Goal: Task Accomplishment & Management: Use online tool/utility

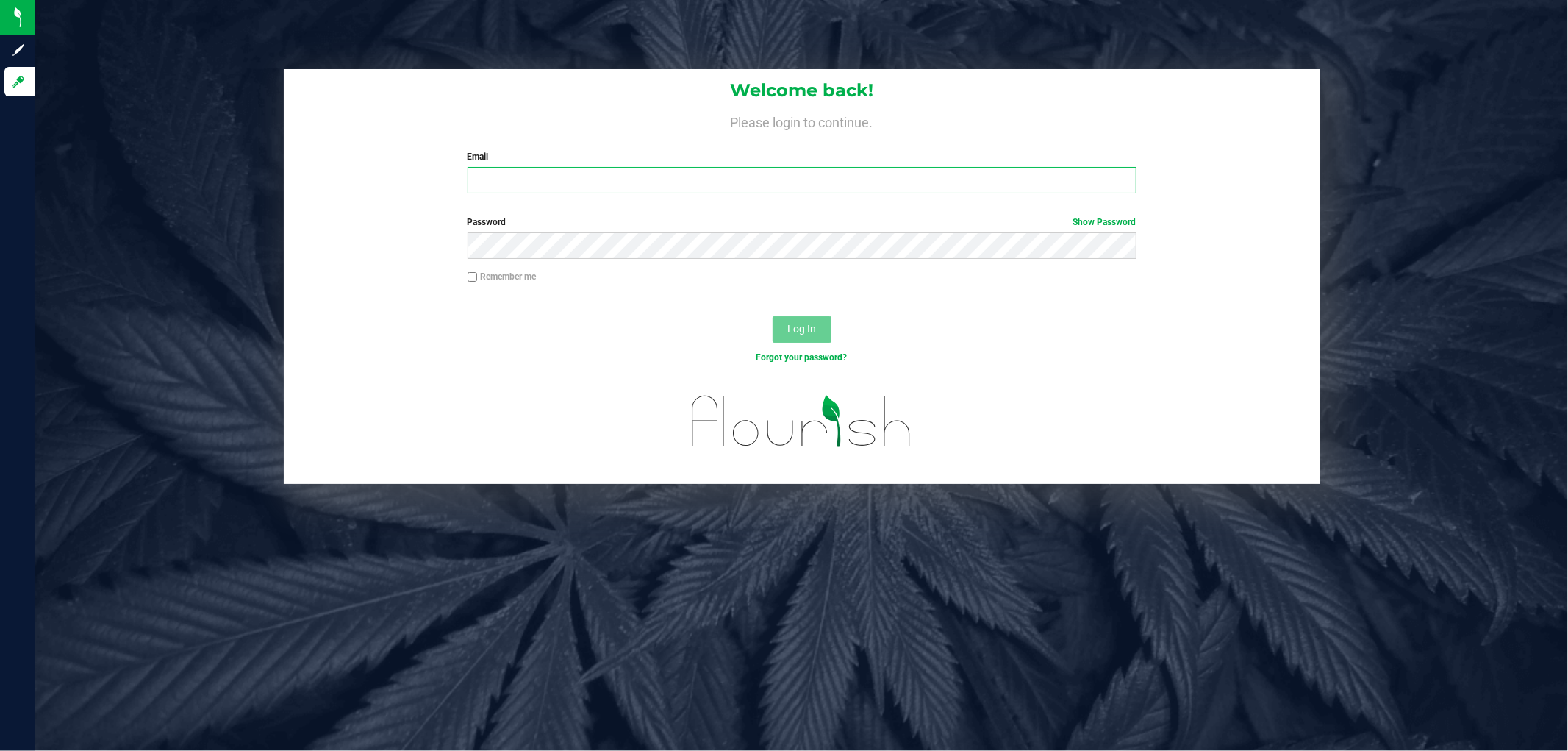
click at [583, 181] on input "Email" at bounding box center [802, 181] width 669 height 27
type input "[EMAIL_ADDRESS][DOMAIN_NAME]"
click at [772, 316] on button "Log In" at bounding box center [802, 330] width 59 height 27
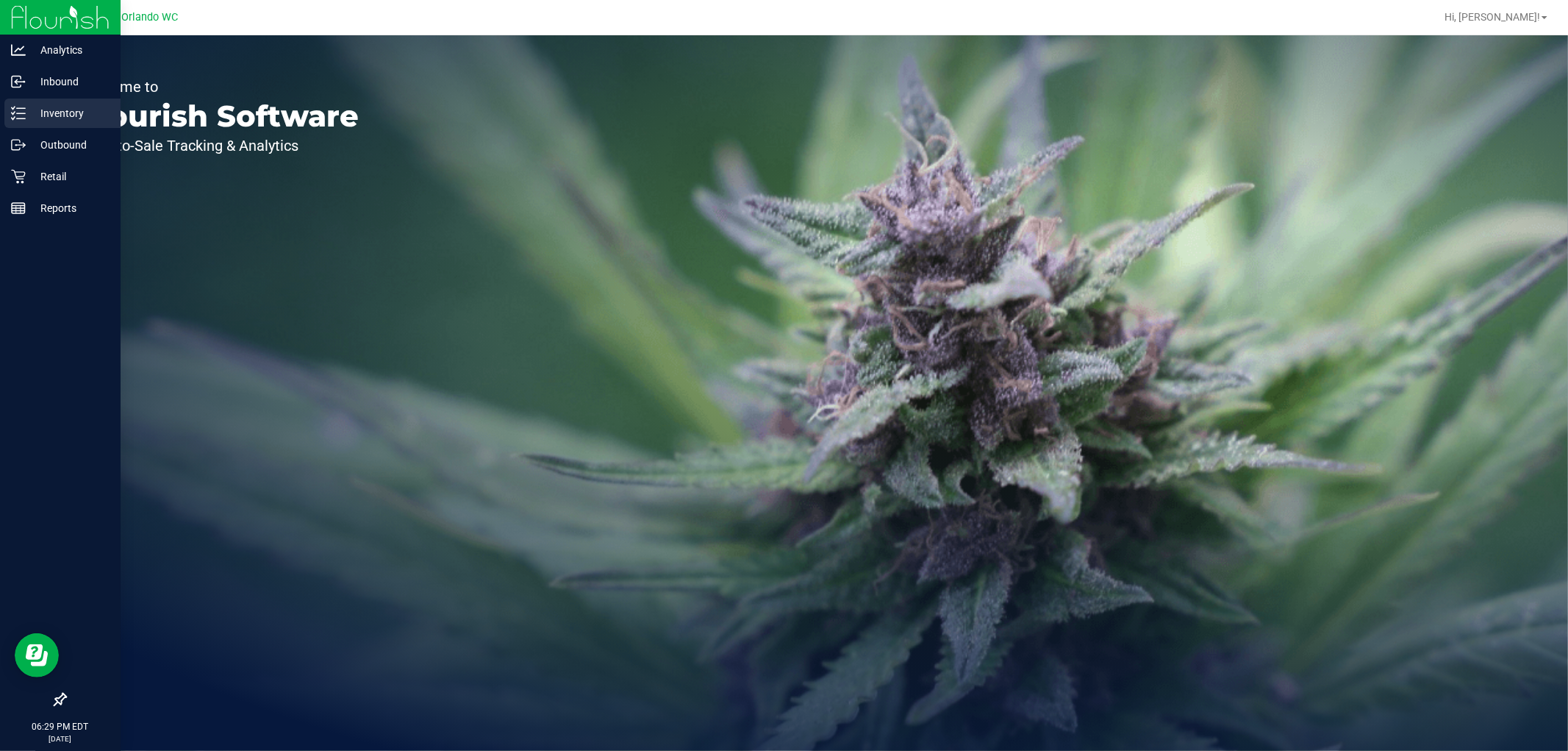
click at [32, 114] on p "Inventory" at bounding box center [70, 113] width 89 height 18
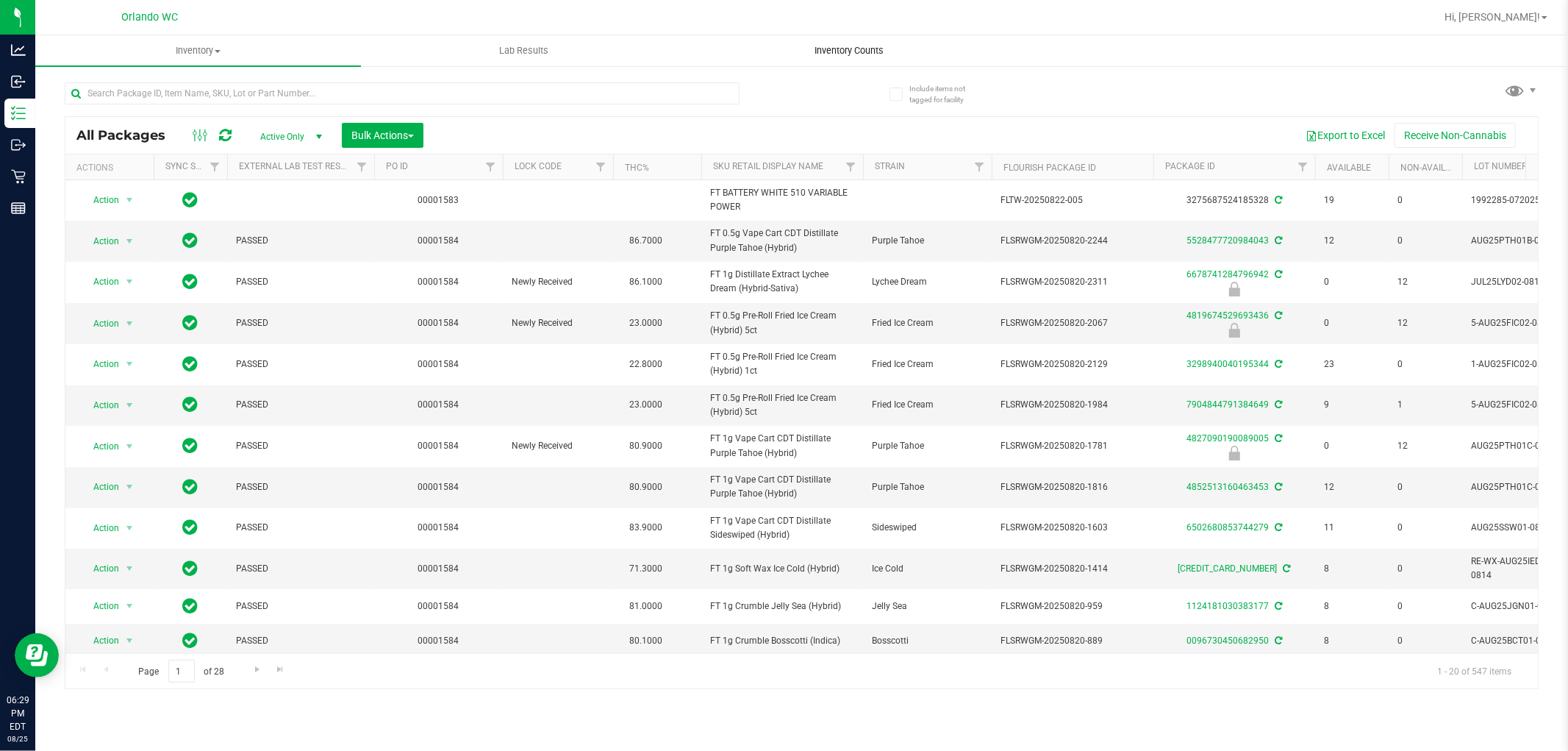
click at [849, 52] on span "Inventory Counts" at bounding box center [850, 51] width 109 height 13
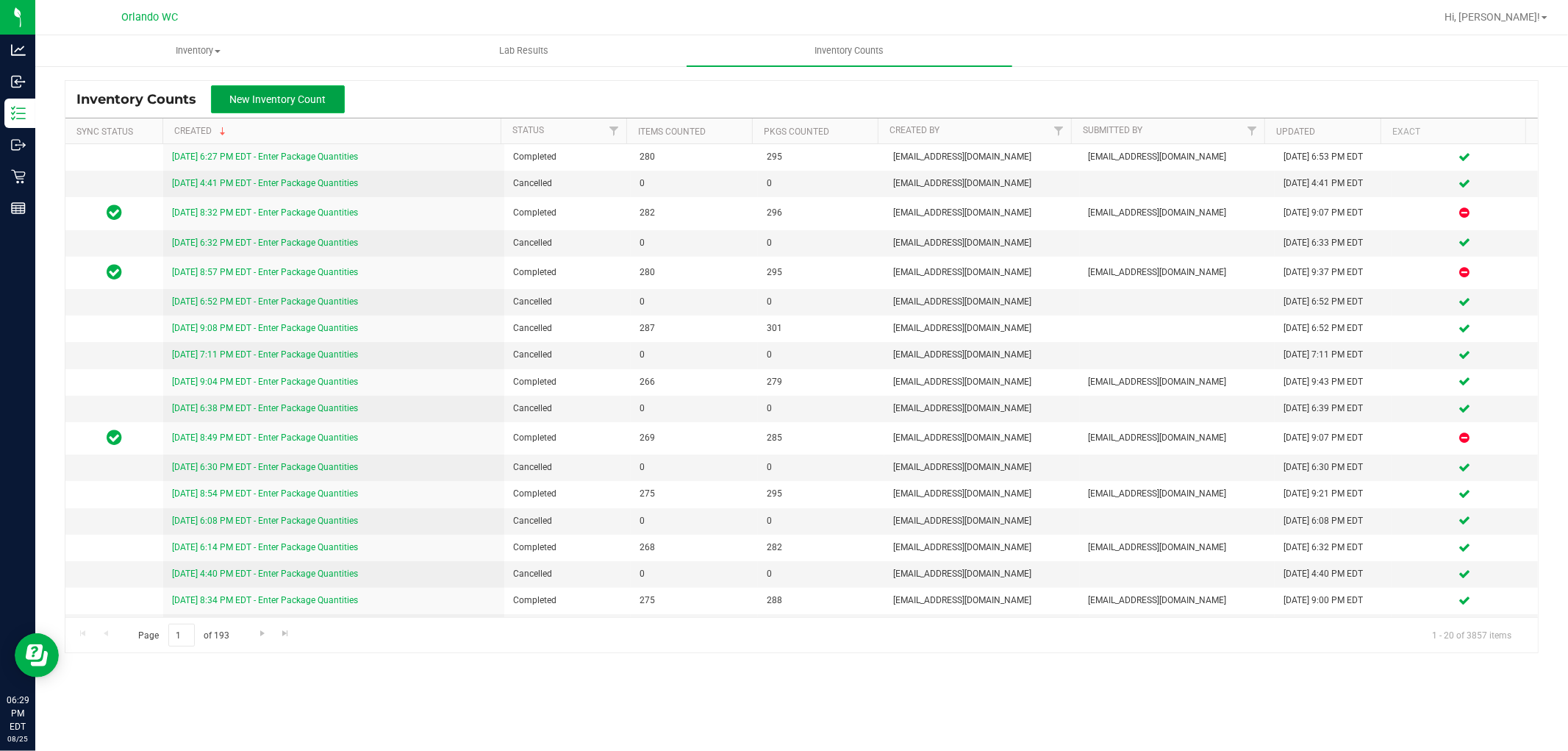
click at [313, 107] on button "New Inventory Count" at bounding box center [277, 99] width 134 height 28
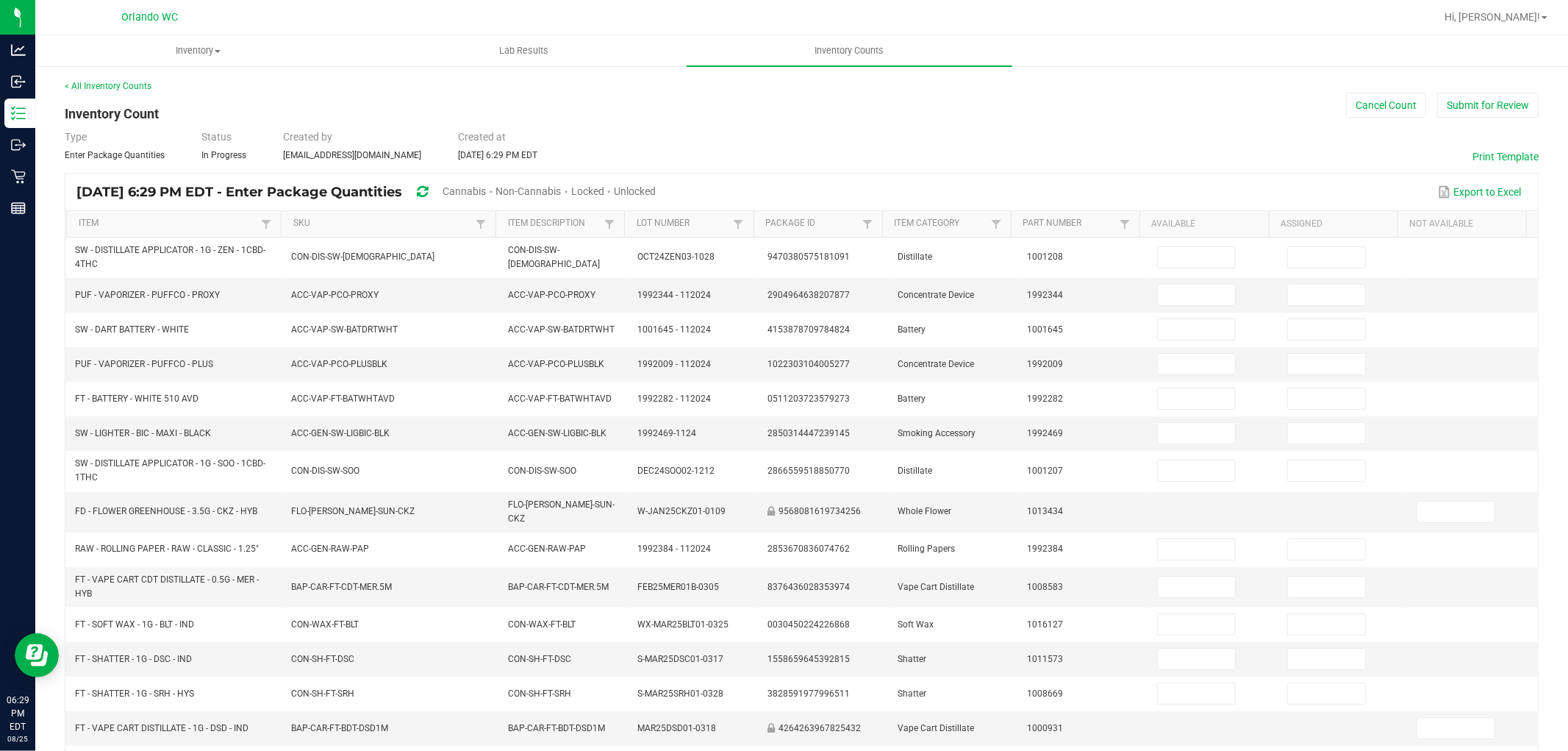
click at [486, 190] on span "Cannabis" at bounding box center [464, 192] width 43 height 12
click at [656, 190] on span "Unlocked" at bounding box center [635, 192] width 42 height 12
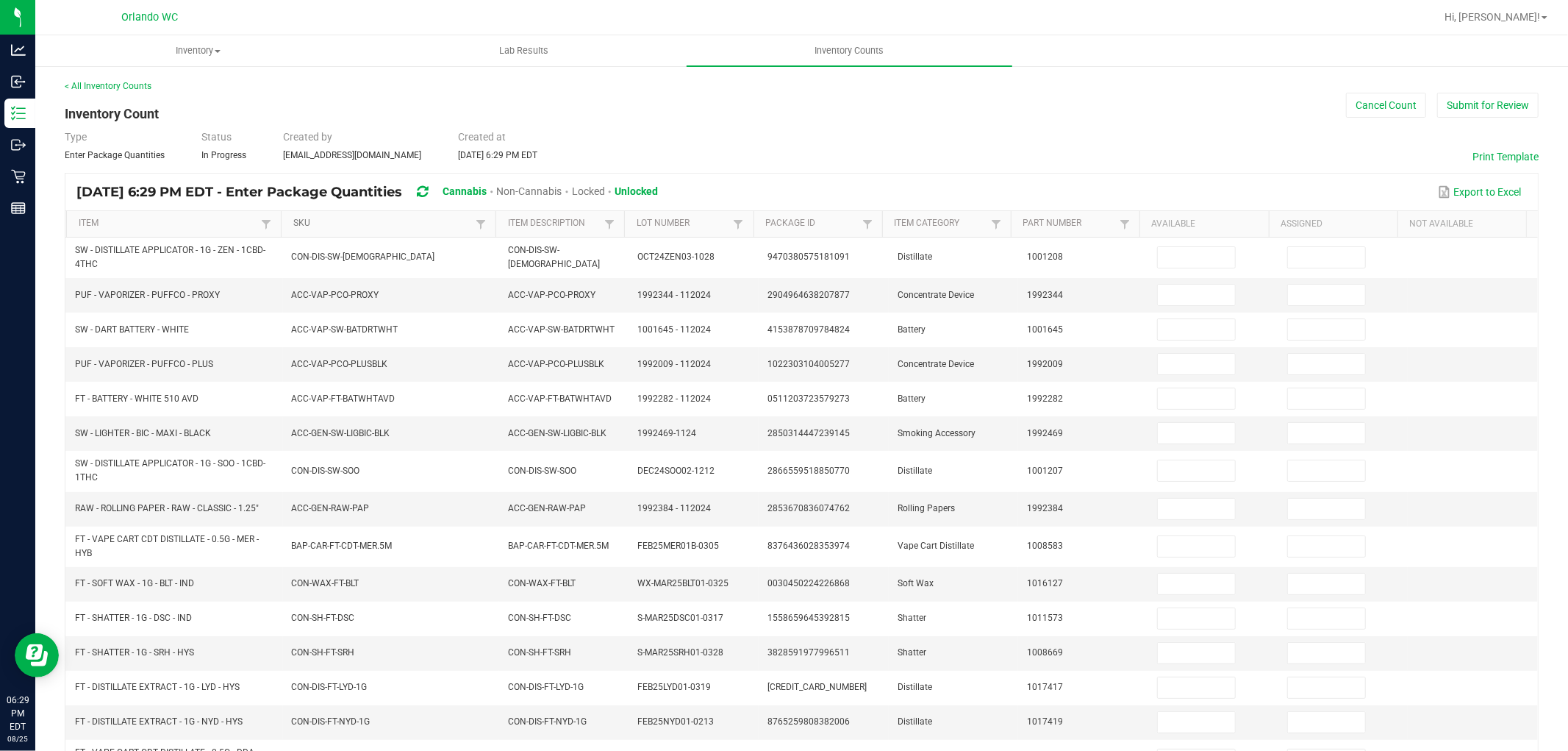
click at [302, 219] on link "SKU" at bounding box center [383, 223] width 179 height 12
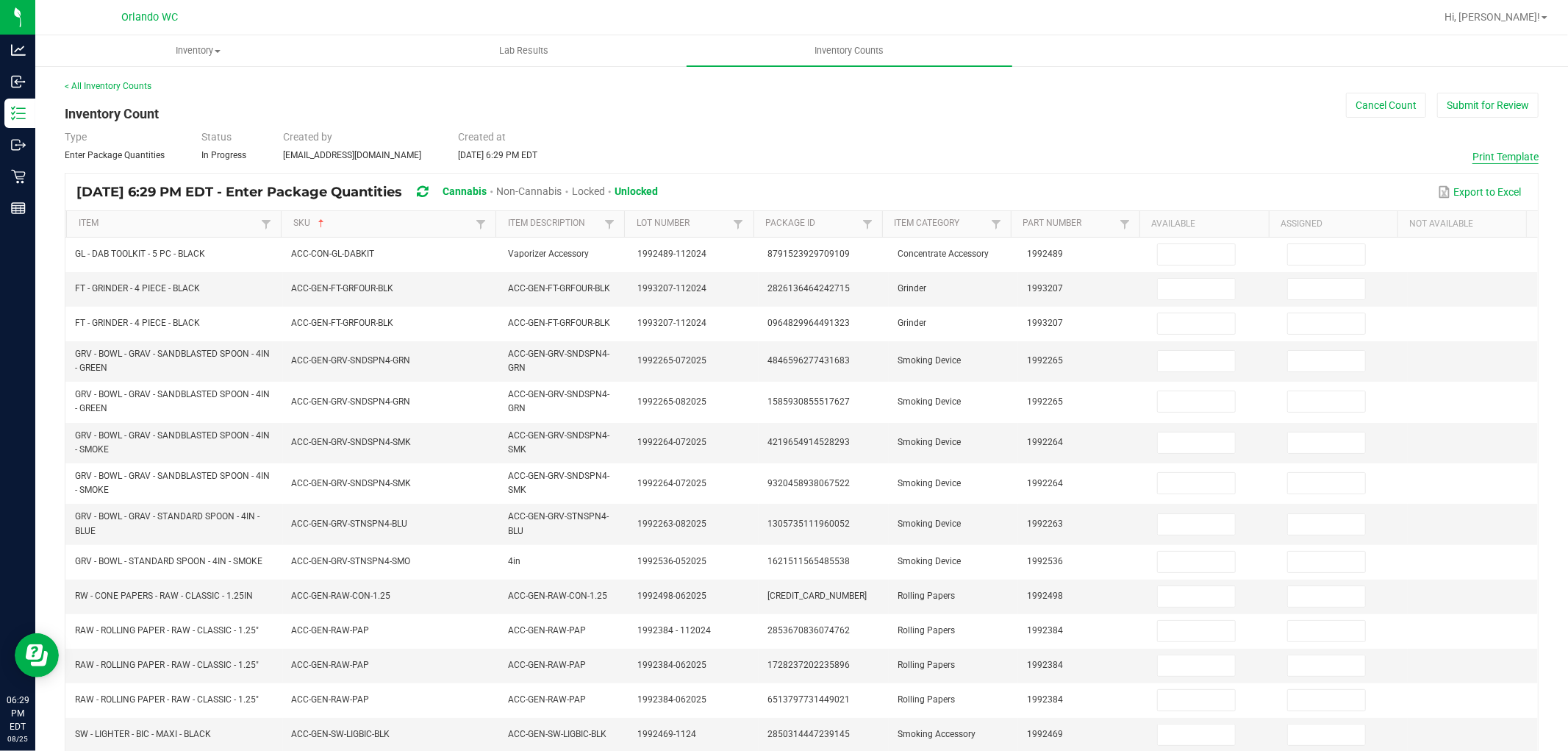
click at [1490, 156] on button "Print Template" at bounding box center [1505, 157] width 66 height 15
click at [1384, 108] on button "Cancel Count" at bounding box center [1386, 105] width 80 height 25
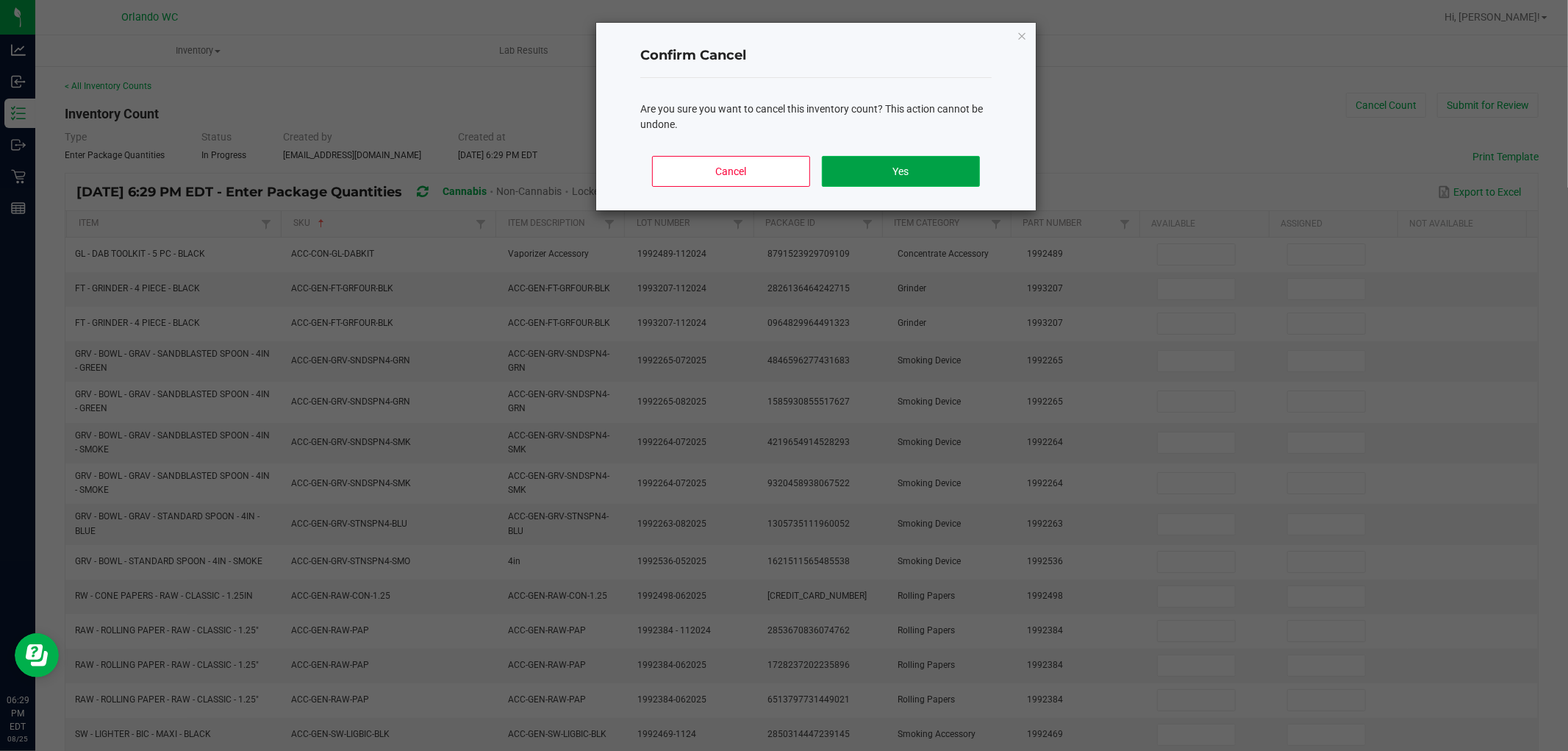
click at [929, 165] on button "Yes" at bounding box center [900, 171] width 158 height 31
